Goal: Transaction & Acquisition: Obtain resource

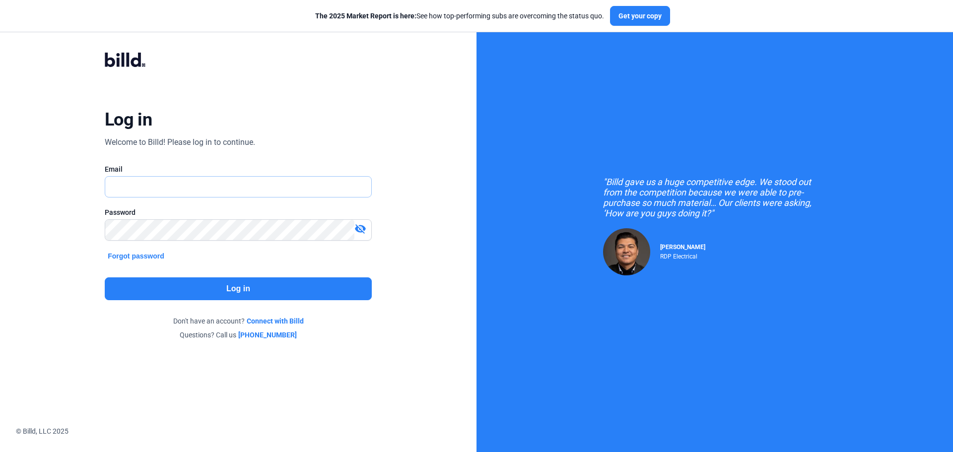
type input "[EMAIL_ADDRESS][DOMAIN_NAME]"
click at [153, 282] on button "Log in" at bounding box center [238, 289] width 267 height 23
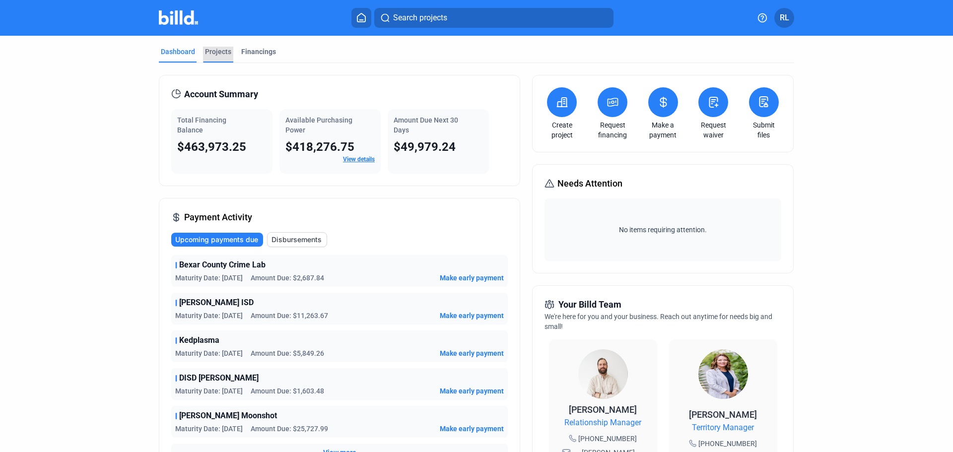
click at [218, 47] on div "Projects" at bounding box center [218, 52] width 26 height 10
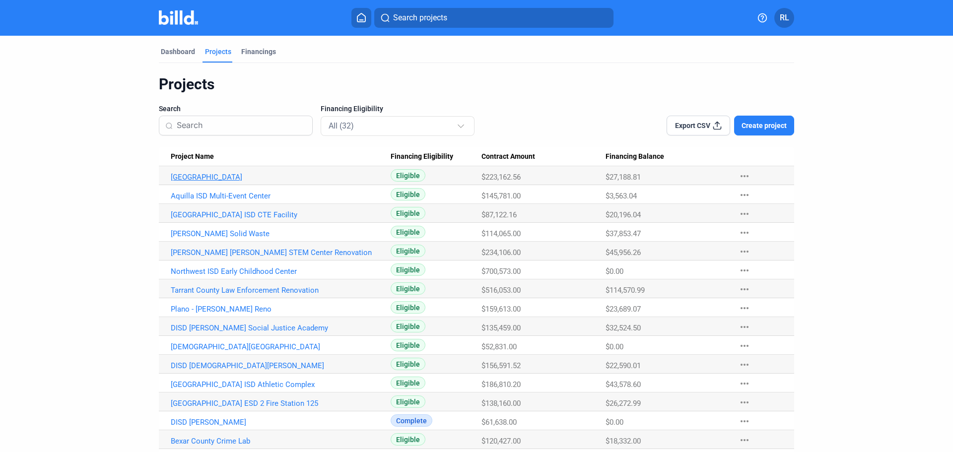
click at [249, 177] on link "[GEOGRAPHIC_DATA]" at bounding box center [281, 177] width 220 height 9
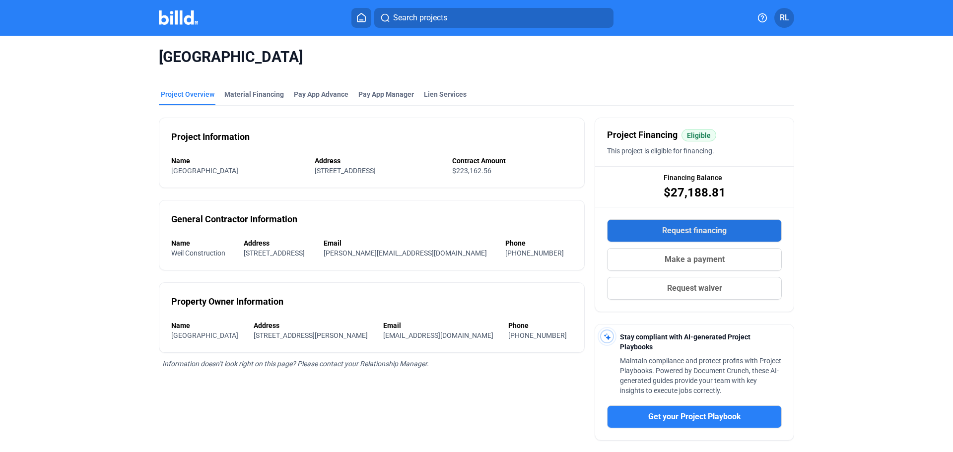
click at [707, 229] on span "Request financing" at bounding box center [694, 231] width 65 height 12
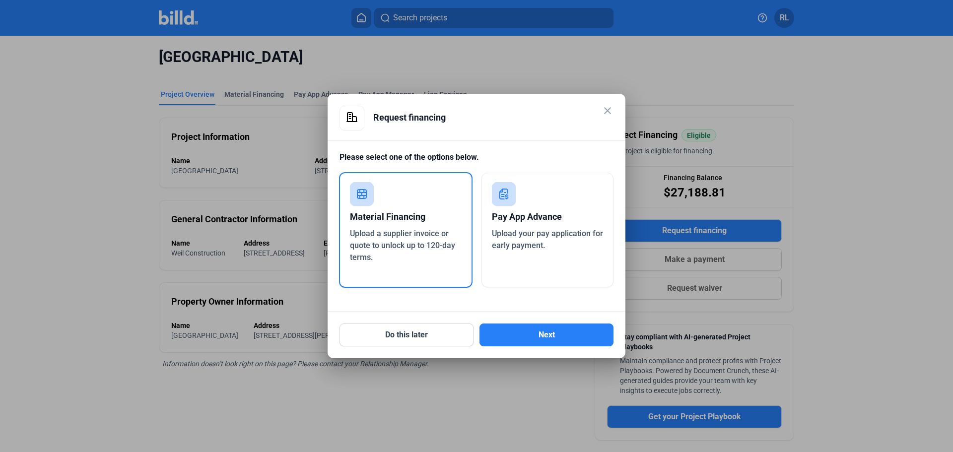
click at [401, 252] on div "Upload a supplier invoice or quote to unlock up to 120-day terms." at bounding box center [406, 246] width 112 height 36
click at [546, 338] on button "Next" at bounding box center [547, 335] width 134 height 23
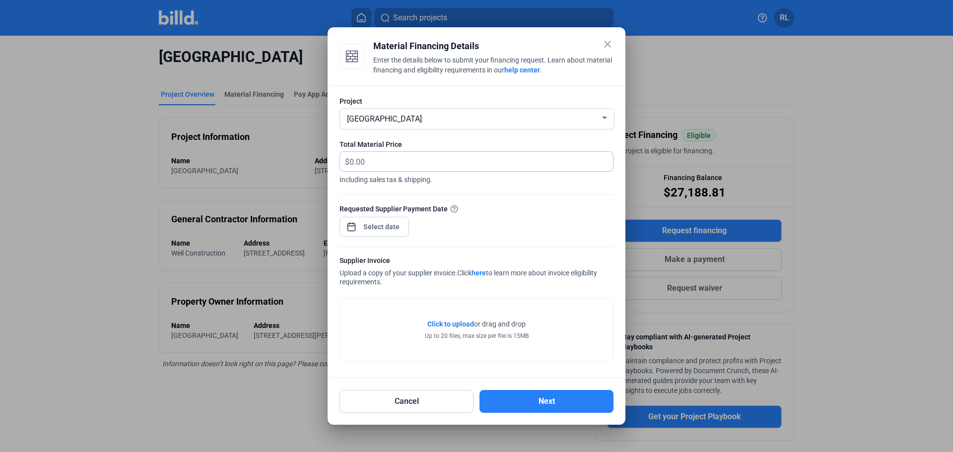
click at [382, 161] on input "text" at bounding box center [482, 161] width 264 height 19
type input "2,483.03"
click at [351, 228] on span "Open calendar" at bounding box center [352, 222] width 24 height 24
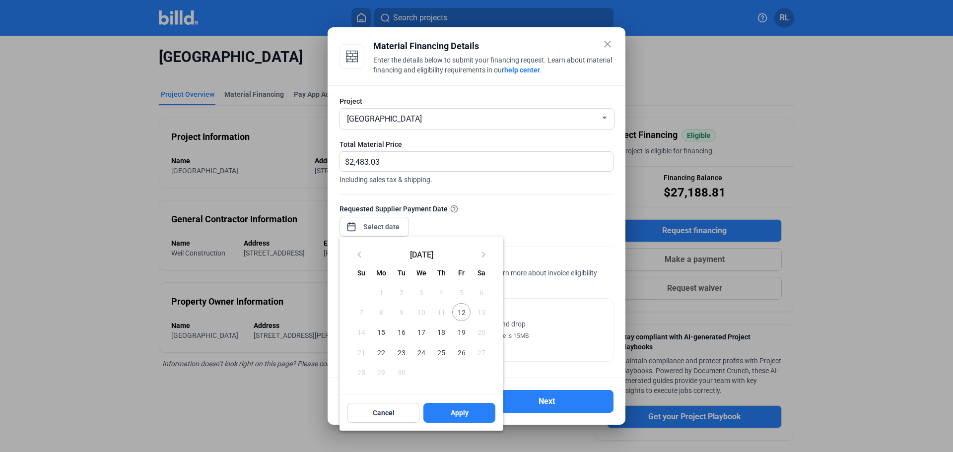
click at [463, 315] on span "12" at bounding box center [461, 312] width 18 height 18
click at [474, 414] on button "Apply" at bounding box center [460, 413] width 72 height 20
type input "[DATE]"
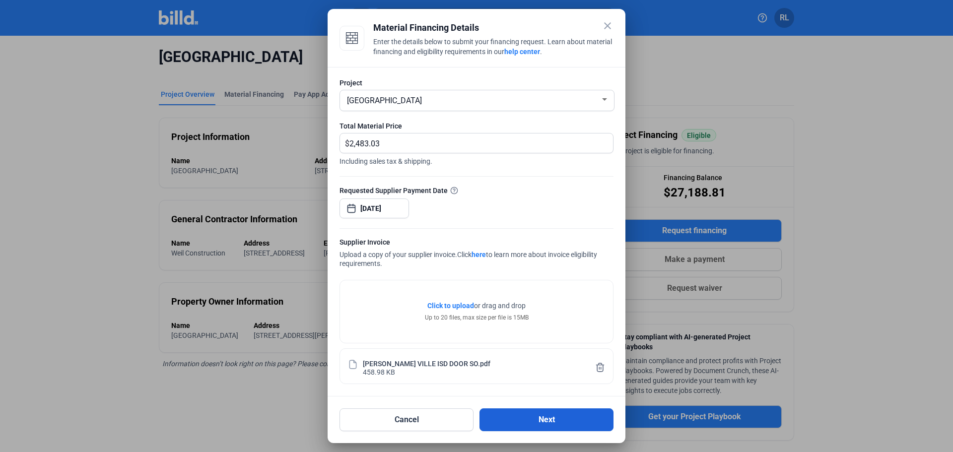
click at [537, 420] on button "Next" at bounding box center [547, 420] width 134 height 23
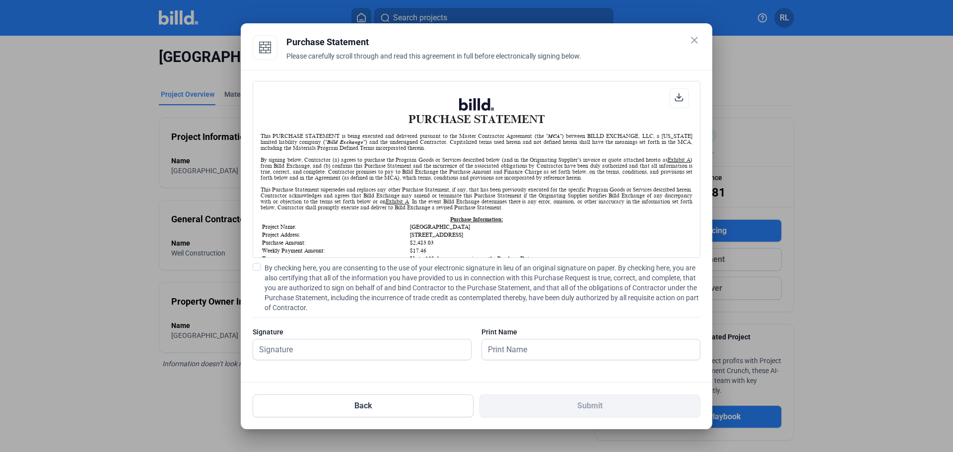
scroll to position [0, 0]
click at [258, 268] on span at bounding box center [257, 267] width 8 height 8
click at [0, 0] on input "By checking here, you are consenting to the use of your electronic signature in…" at bounding box center [0, 0] width 0 height 0
click at [292, 350] on input "text" at bounding box center [356, 350] width 207 height 20
type input "[PERSON_NAME]"
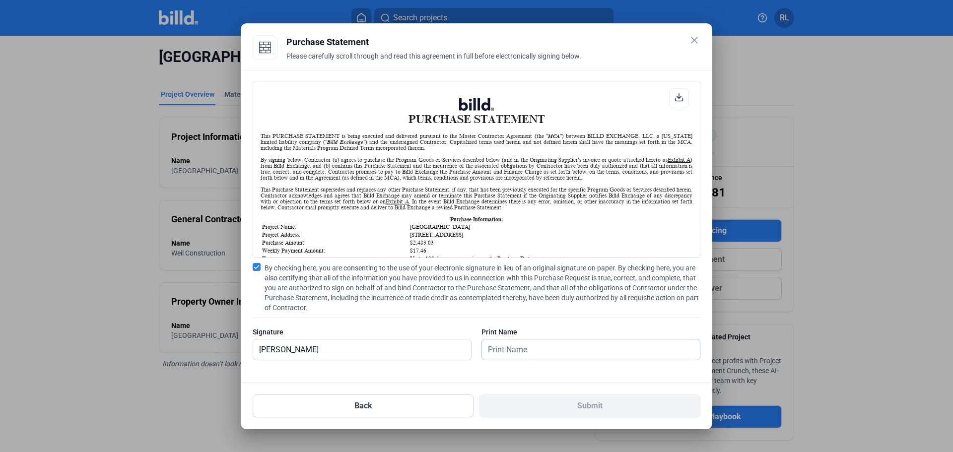
click at [520, 350] on input "text" at bounding box center [585, 350] width 207 height 20
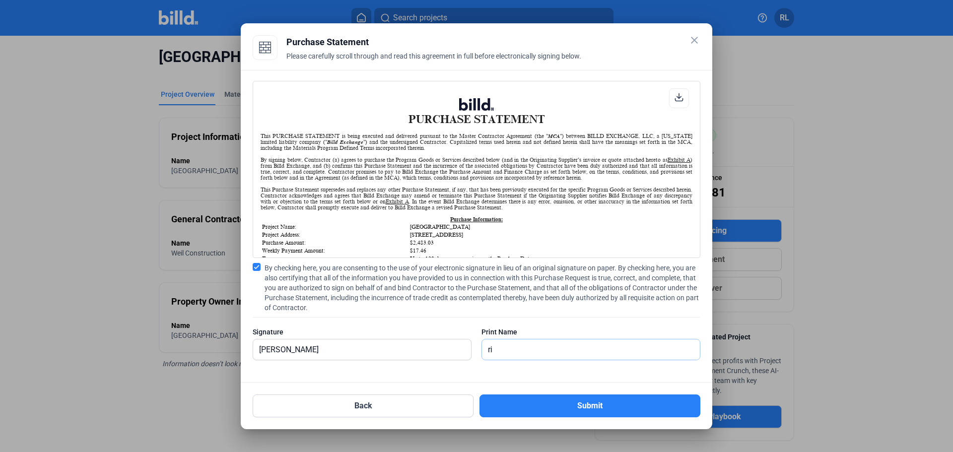
type input "[PERSON_NAME]"
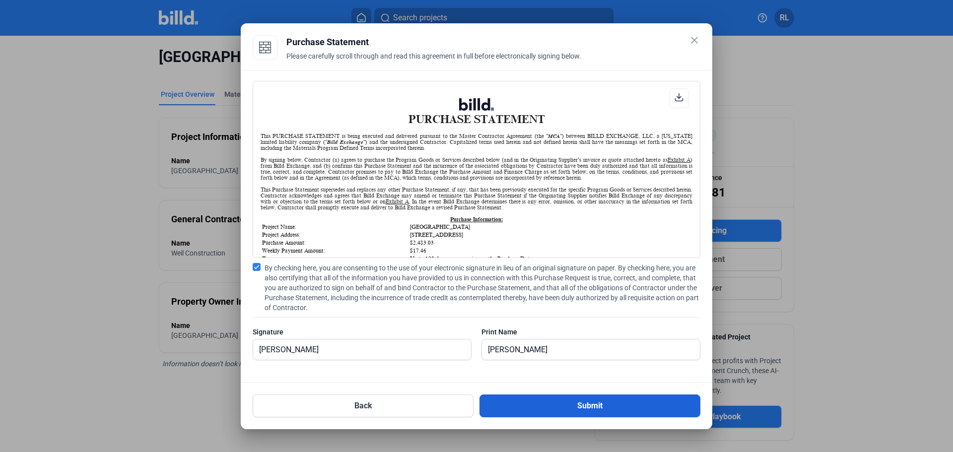
click at [573, 406] on button "Submit" at bounding box center [590, 406] width 221 height 23
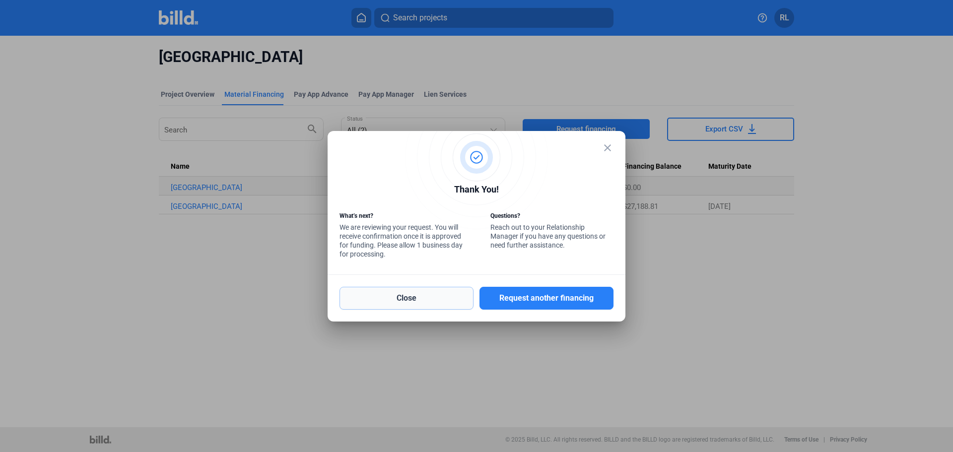
drag, startPoint x: 442, startPoint y: 293, endPoint x: 447, endPoint y: 299, distance: 7.9
click at [442, 293] on button "Close" at bounding box center [407, 298] width 134 height 23
